Goal: Information Seeking & Learning: Understand process/instructions

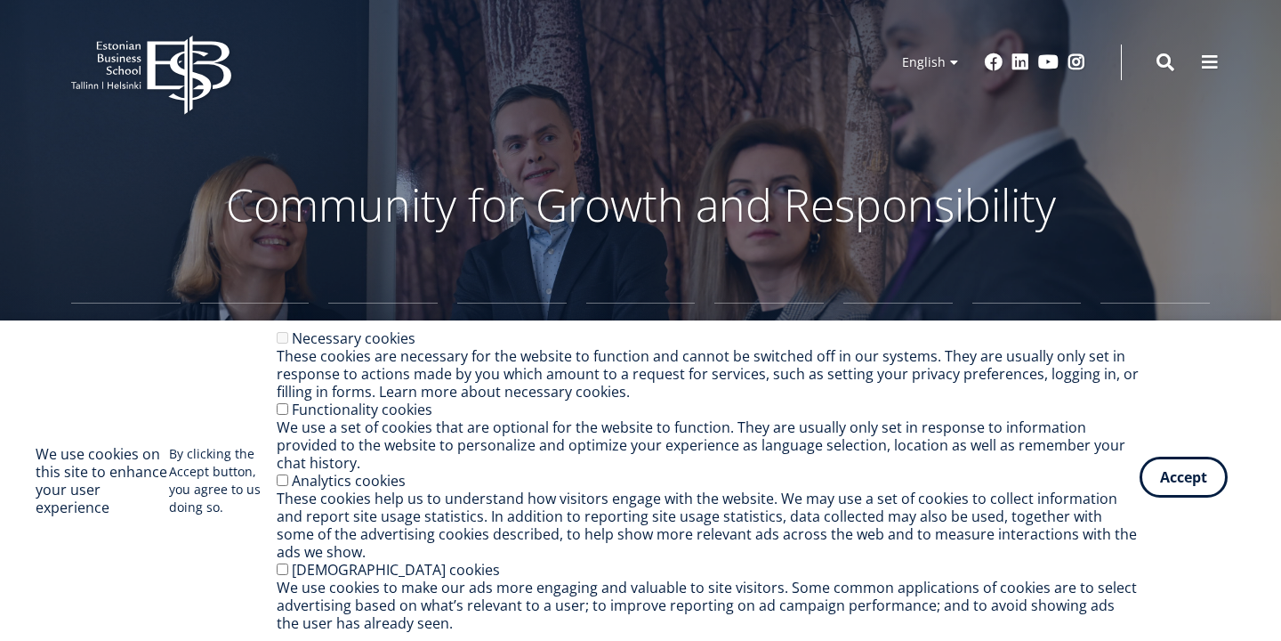
click at [1156, 490] on button "Accept" at bounding box center [1184, 476] width 88 height 41
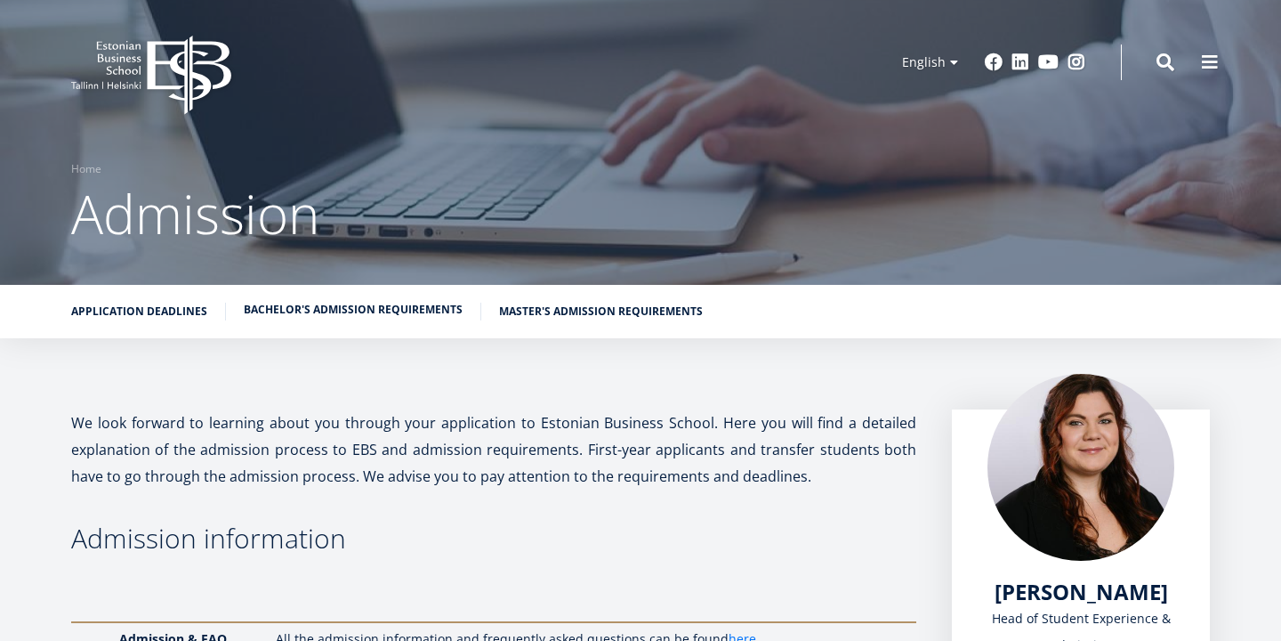
click at [380, 311] on link "Bachelor's admission requirements" at bounding box center [353, 310] width 219 height 18
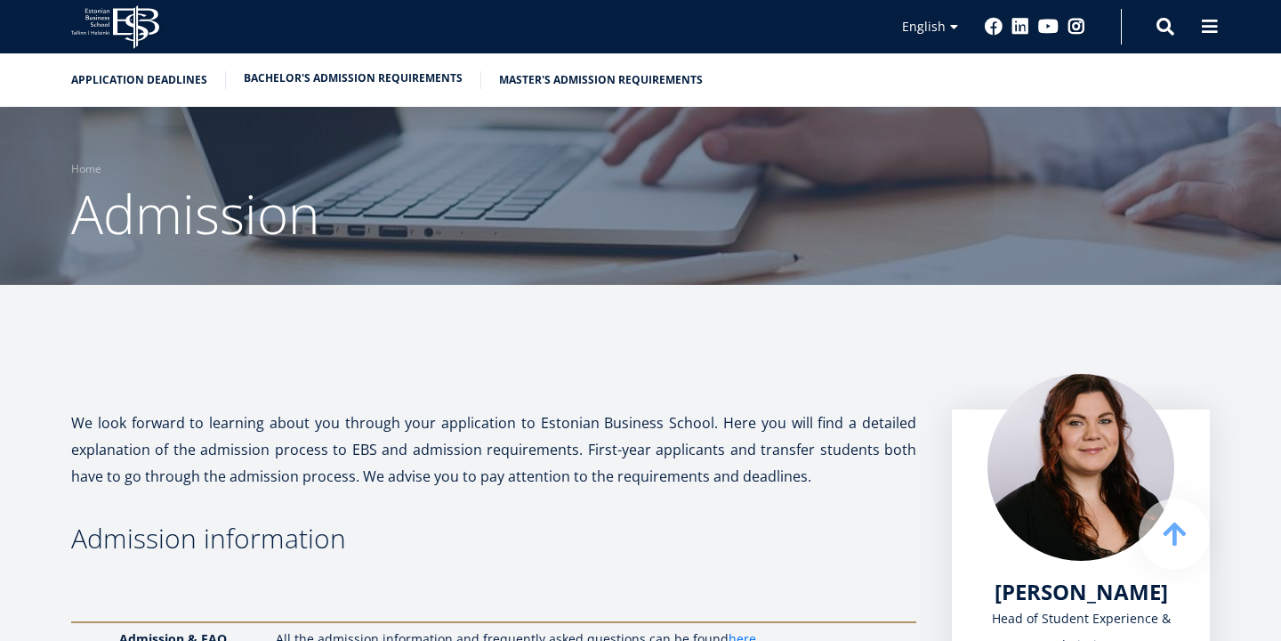
scroll to position [2058, 0]
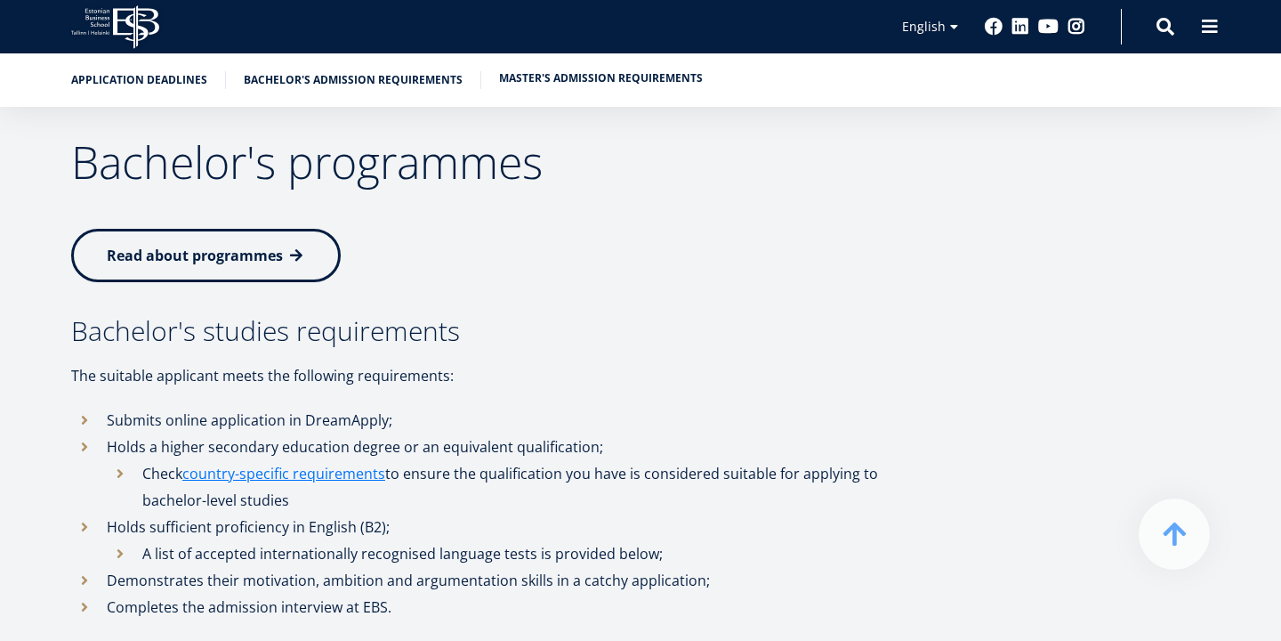
click at [529, 78] on link "Master's admission requirements" at bounding box center [601, 78] width 204 height 18
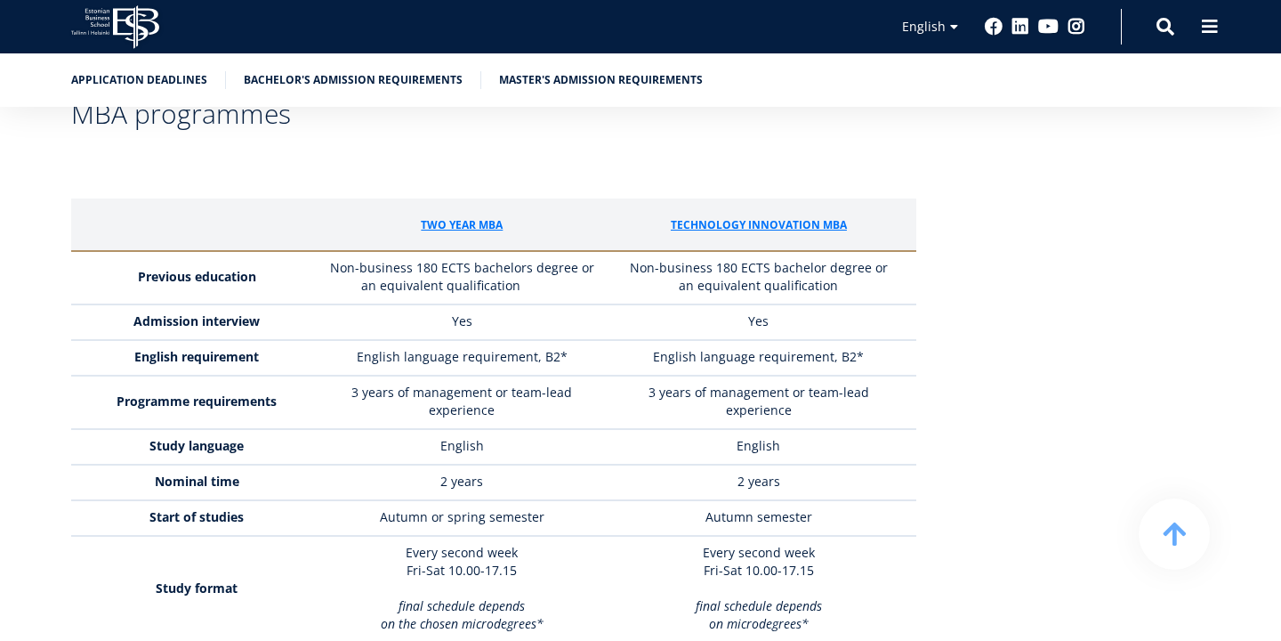
scroll to position [5076, 0]
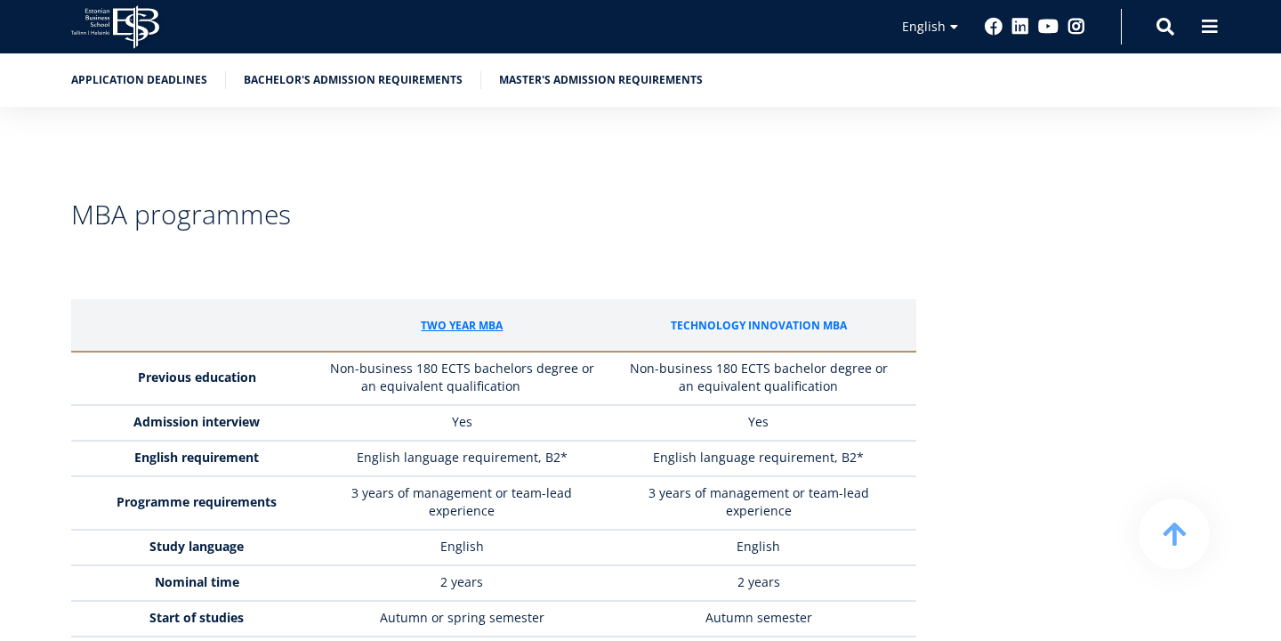
click at [745, 317] on link "Technology Innovation mba" at bounding box center [759, 326] width 176 height 18
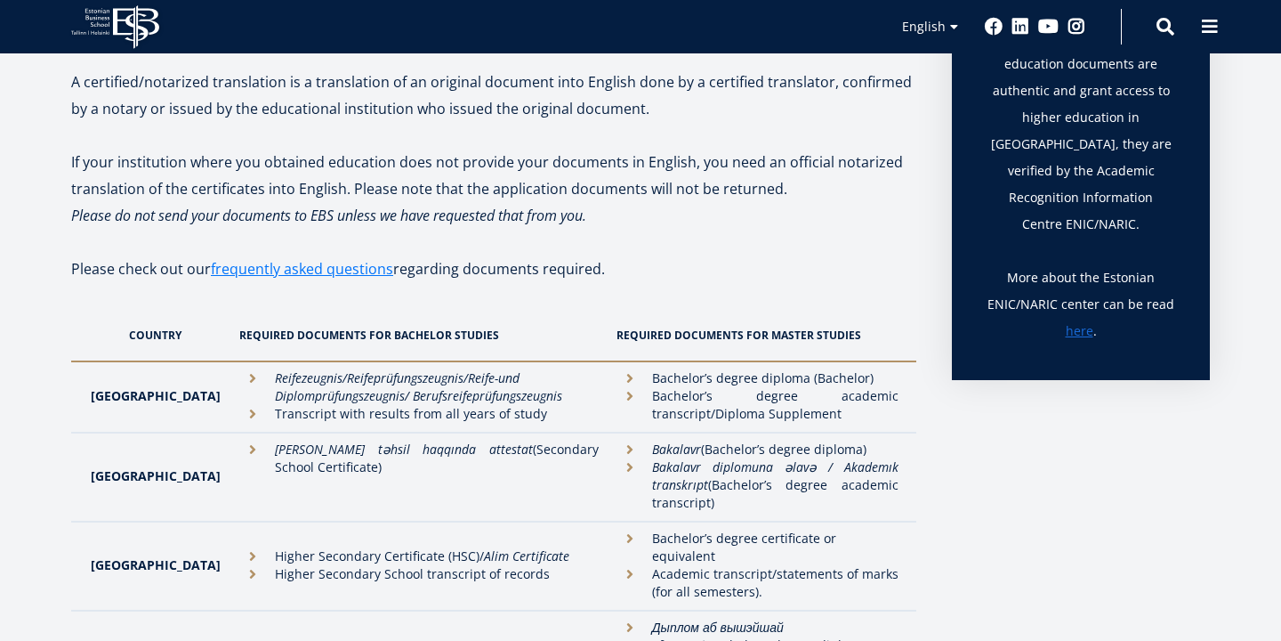
scroll to position [422, 0]
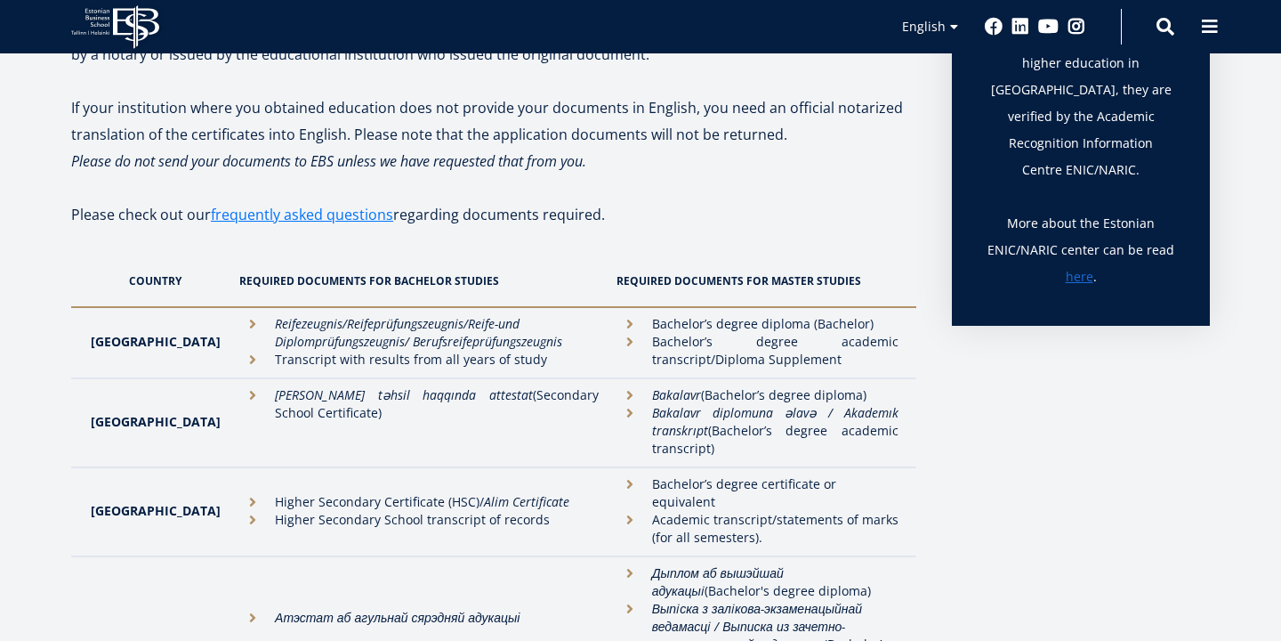
click at [852, 481] on li "Bachelor’s degree certificate or equivalent" at bounding box center [758, 493] width 282 height 36
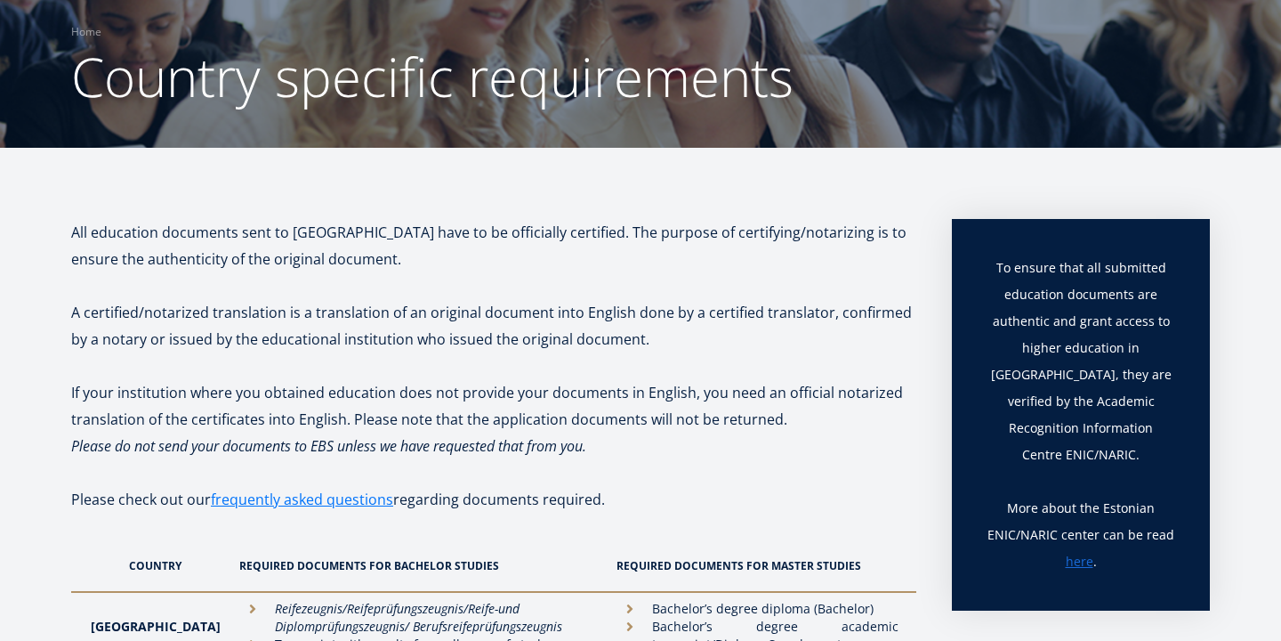
scroll to position [165, 0]
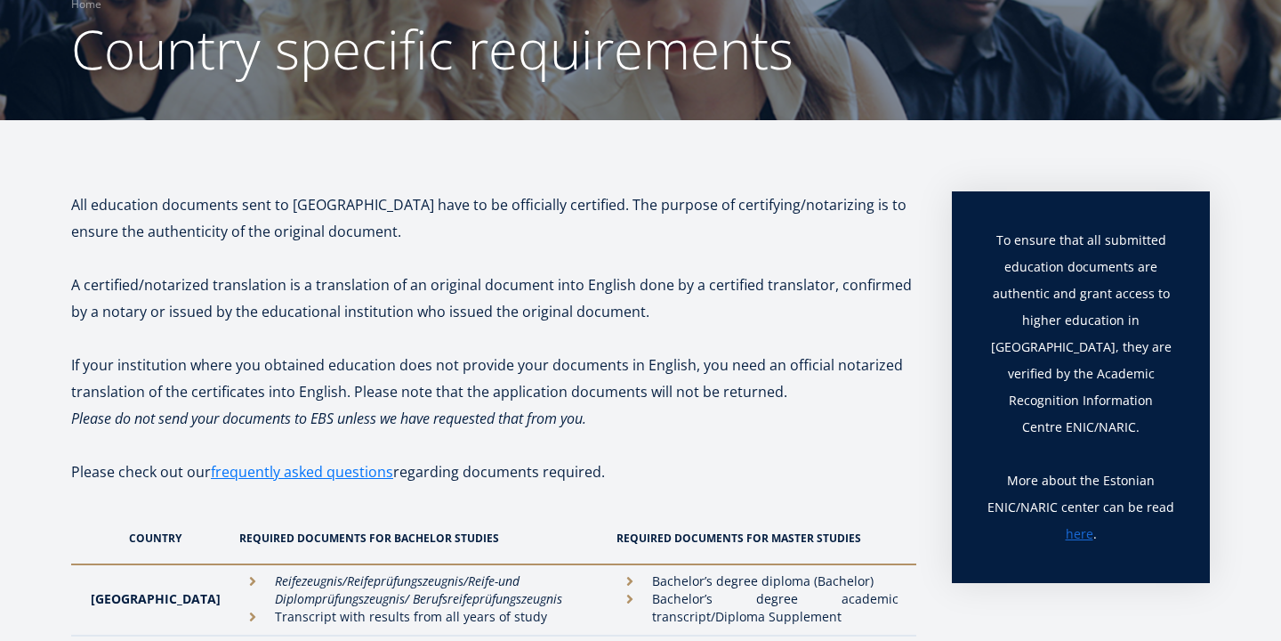
click at [376, 379] on p "If your institution where you obtained education does not provide your document…" at bounding box center [493, 377] width 845 height 53
